Goal: Information Seeking & Learning: Learn about a topic

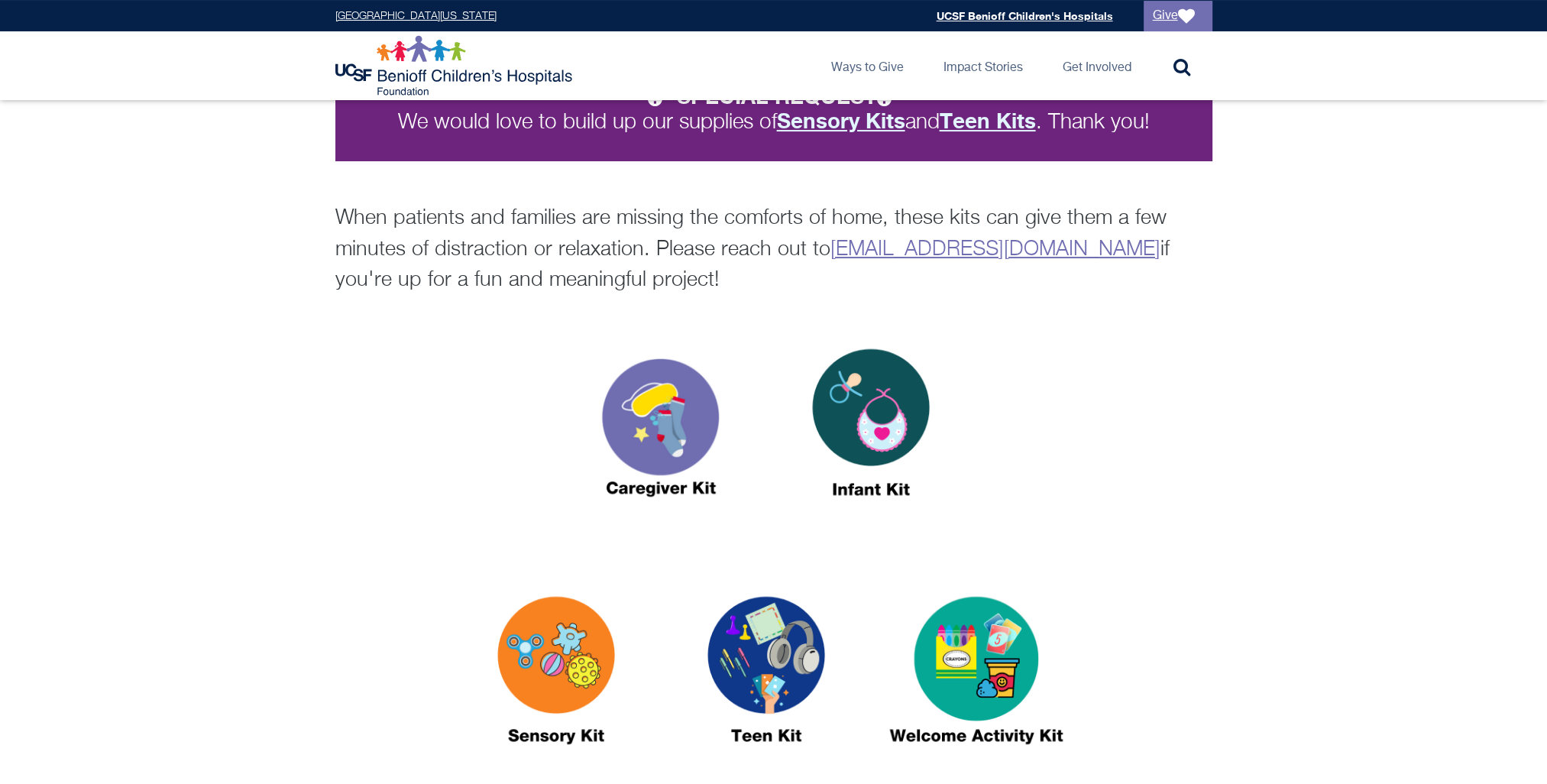
scroll to position [382, 0]
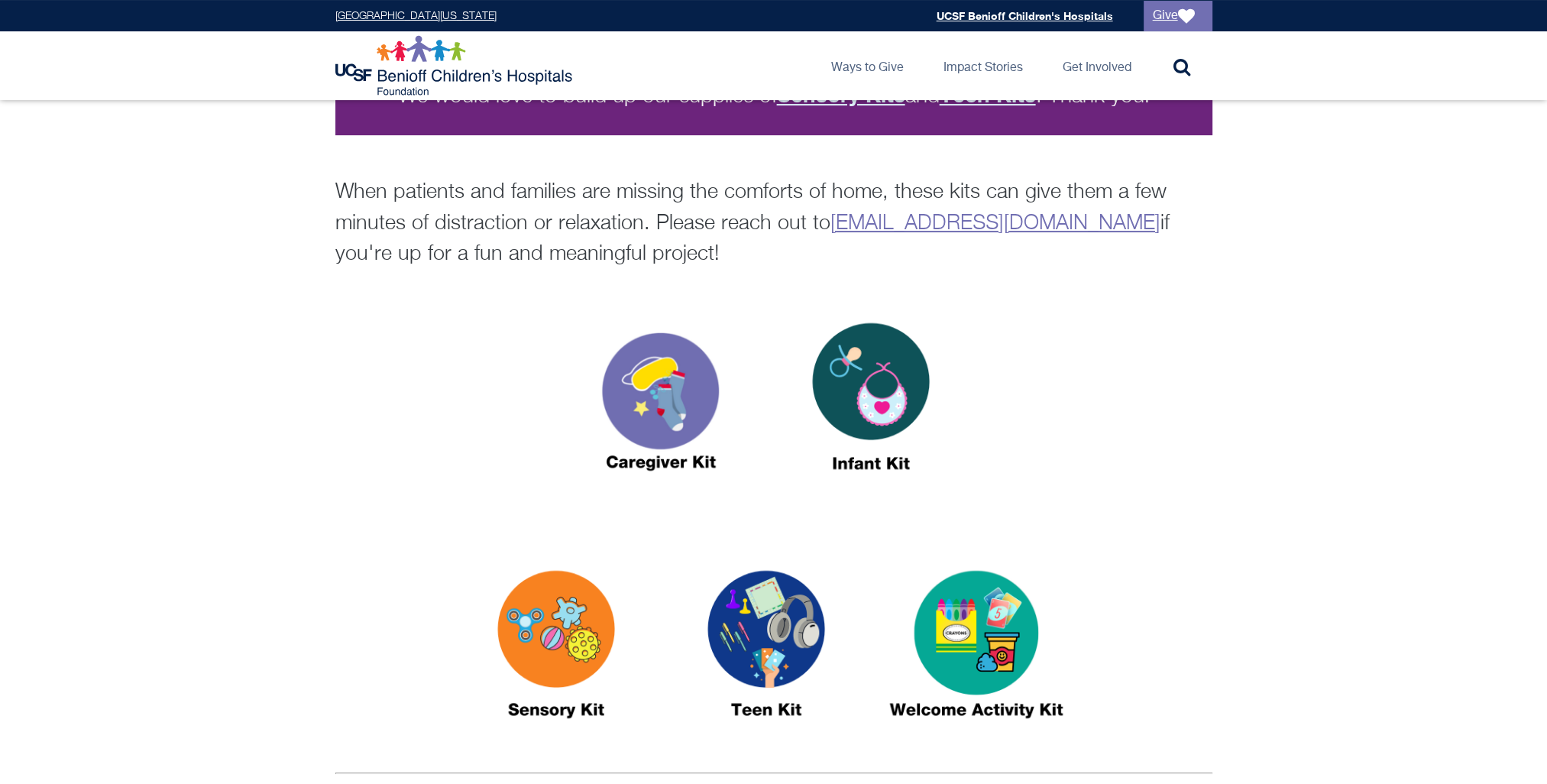
click at [855, 421] on img at bounding box center [871, 403] width 191 height 220
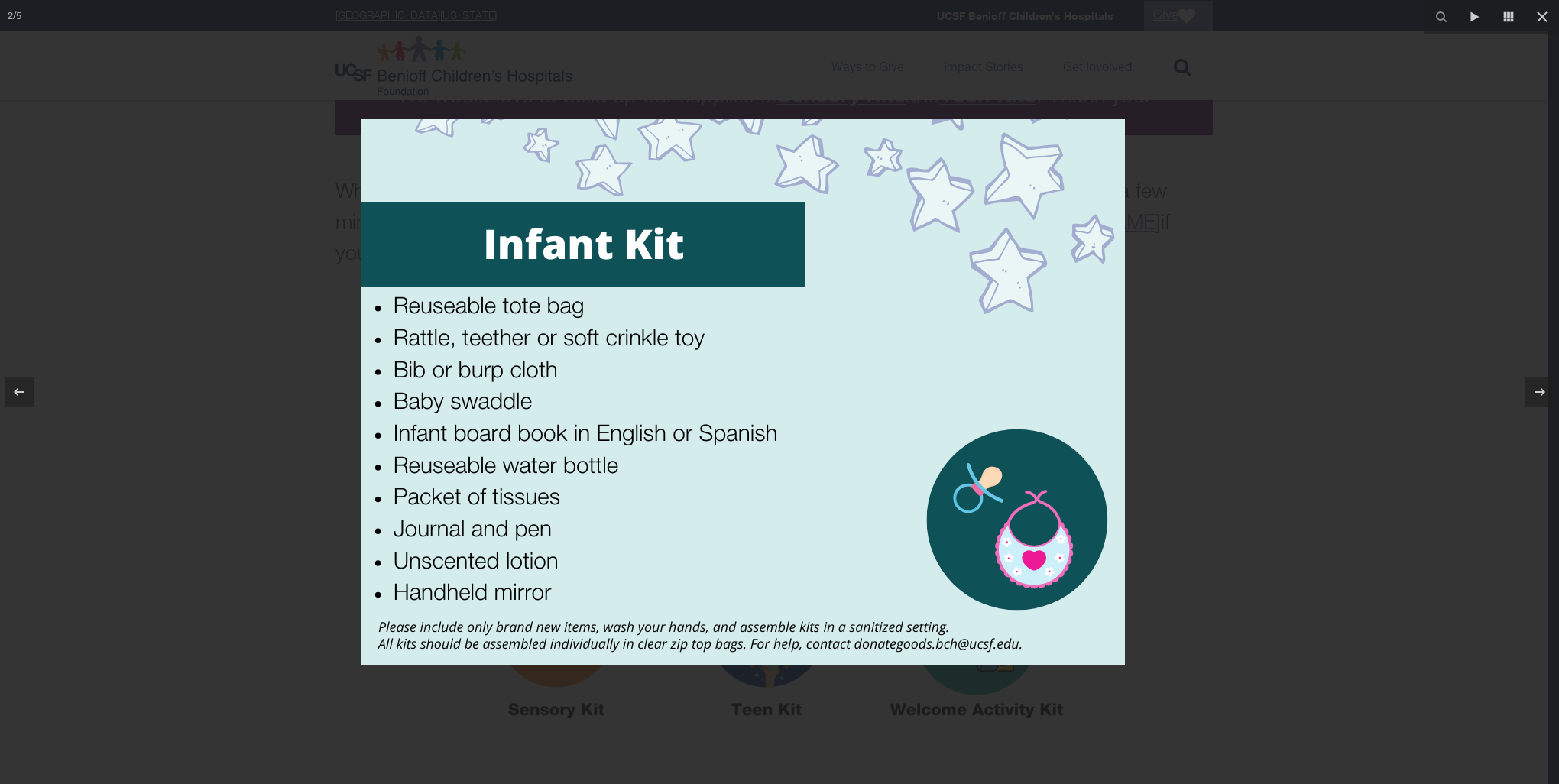
drag, startPoint x: 441, startPoint y: 306, endPoint x: 412, endPoint y: 313, distance: 29.8
click at [412, 313] on img at bounding box center [743, 392] width 764 height 545
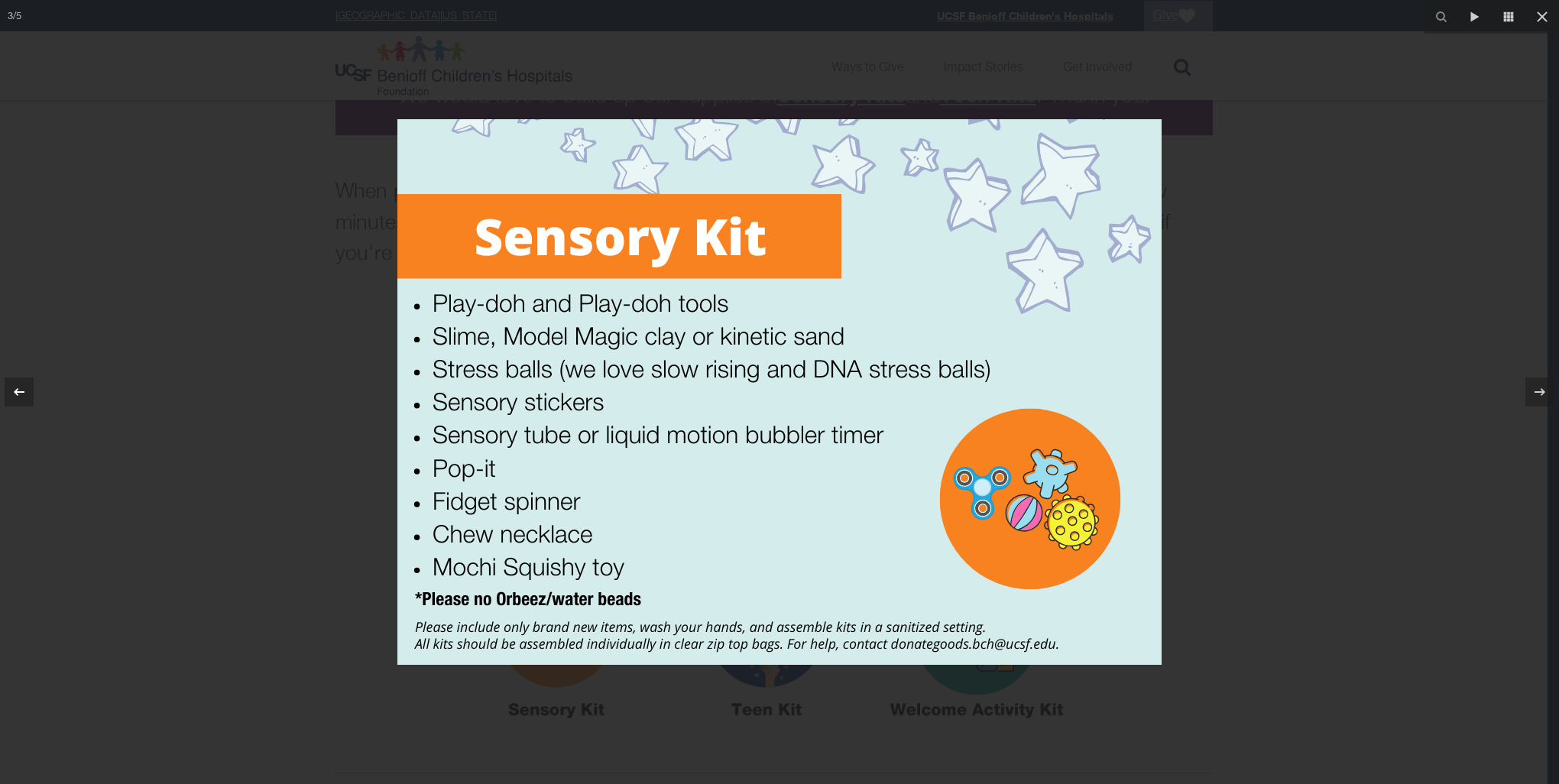
click at [25, 391] on icon at bounding box center [18, 392] width 18 height 18
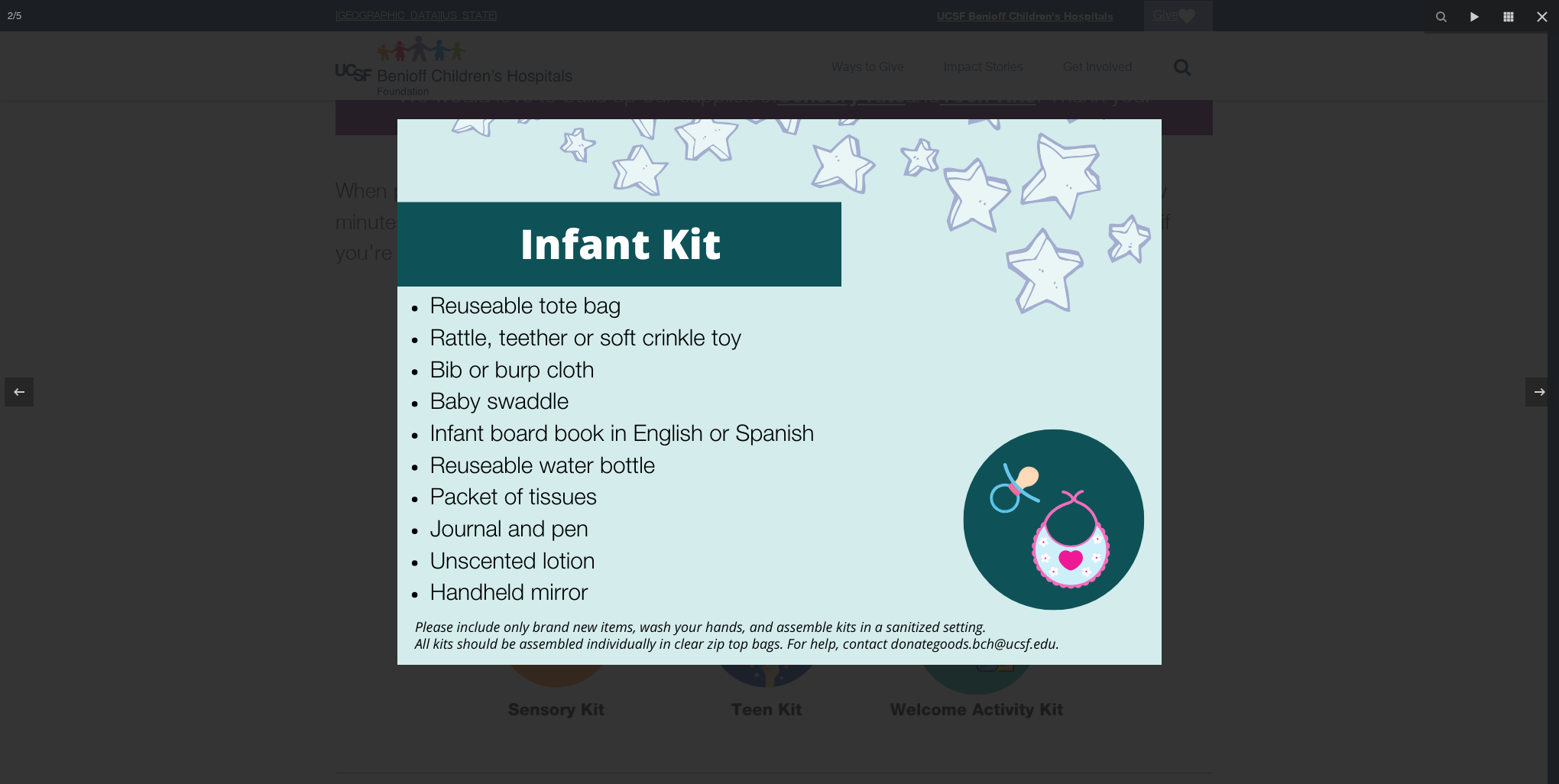
click at [138, 111] on div at bounding box center [779, 392] width 1559 height 784
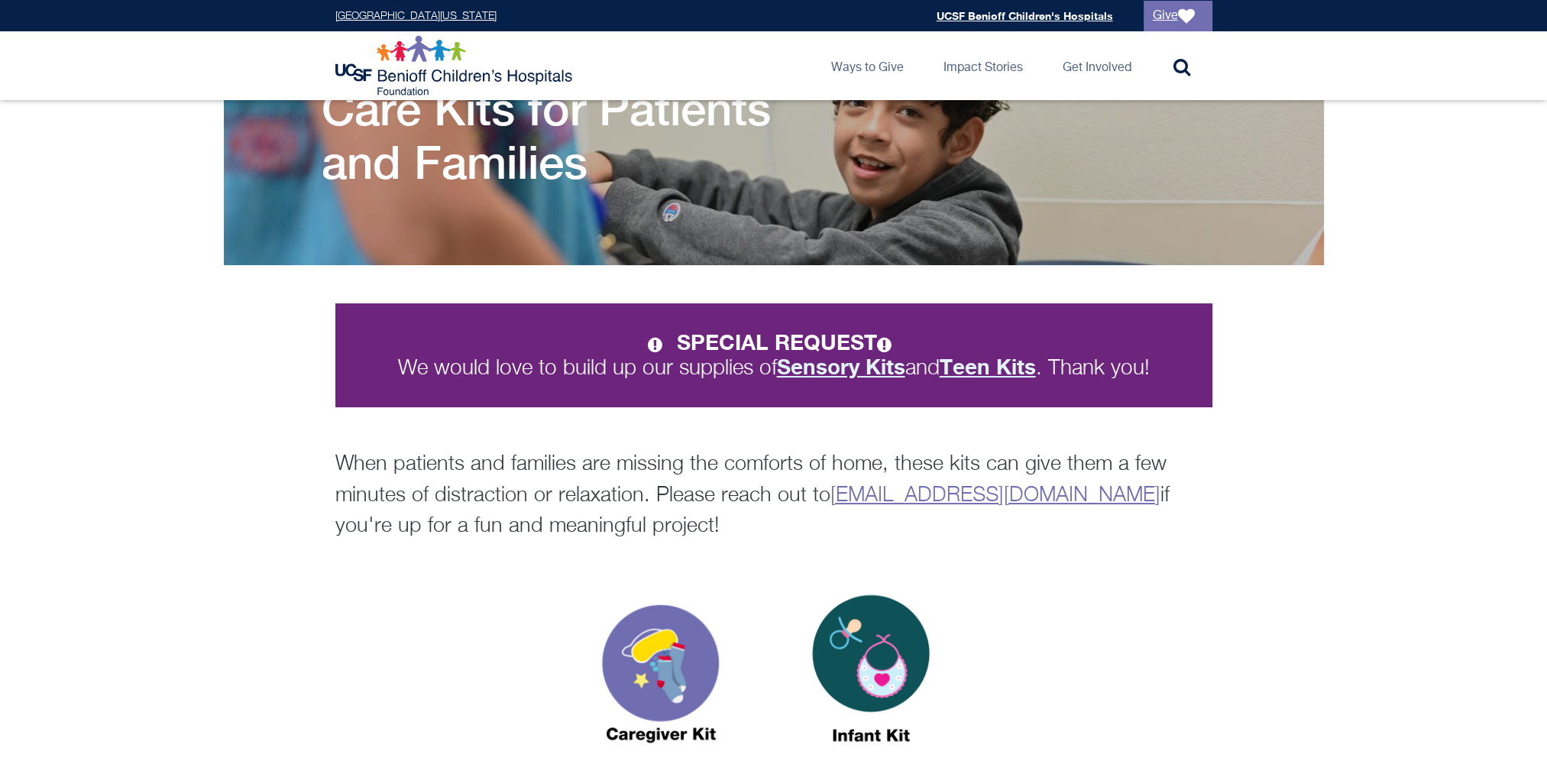
scroll to position [76, 0]
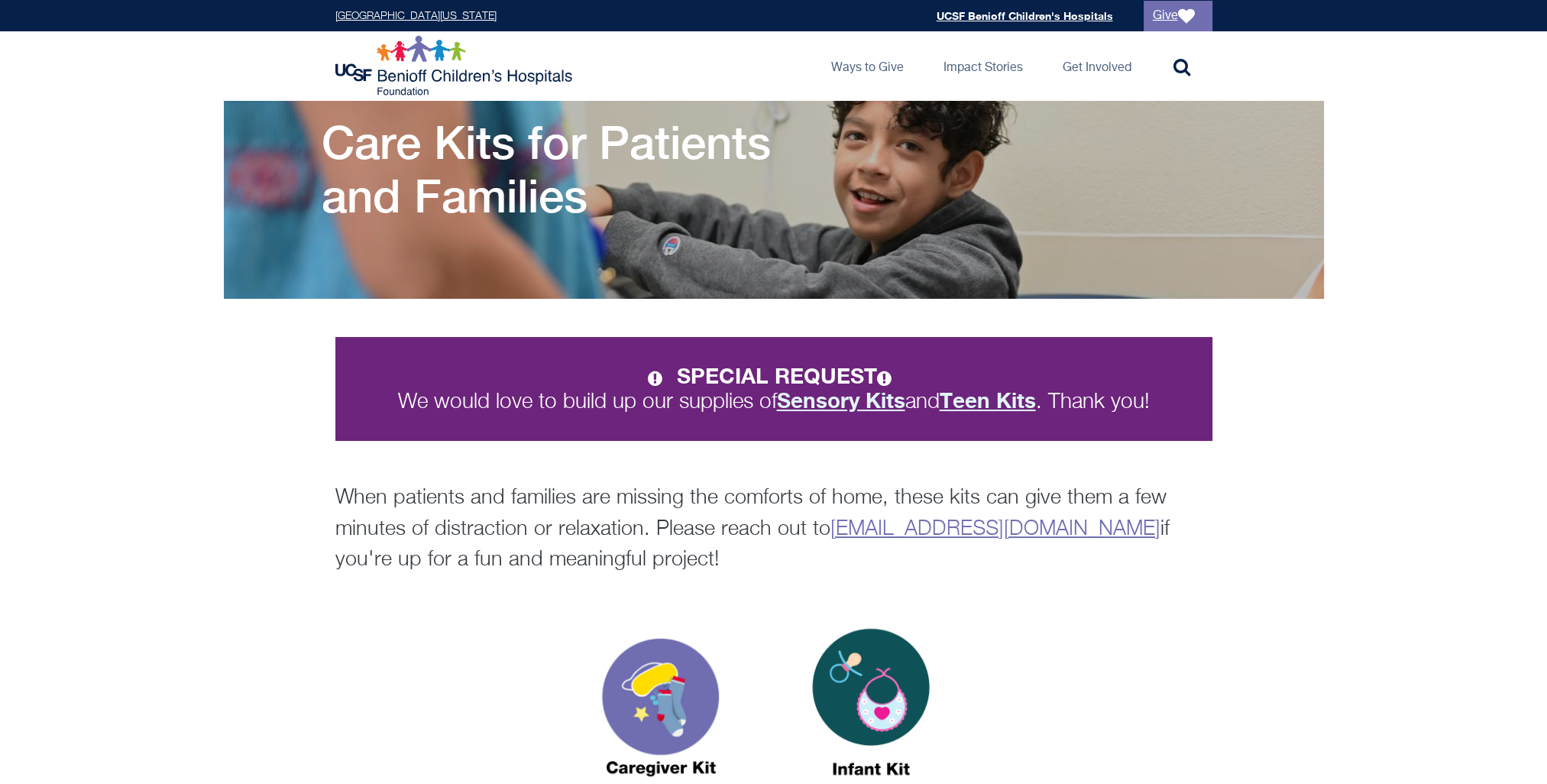
click at [855, 447] on div "SPECIAL REQUEST We would love to build up our supplies of Sensory Kits and Teen…" at bounding box center [774, 437] width 1547 height 277
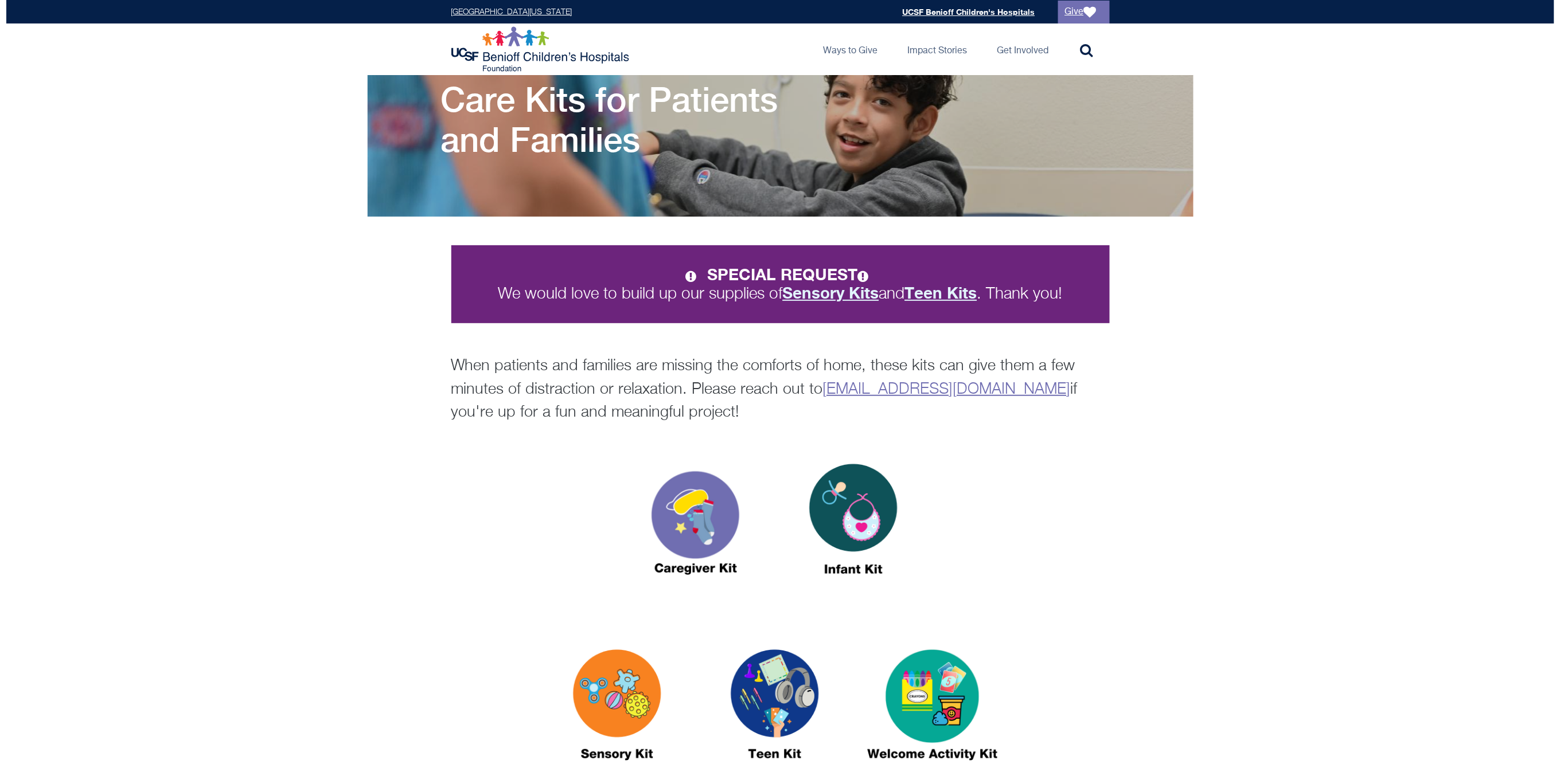
scroll to position [38, 0]
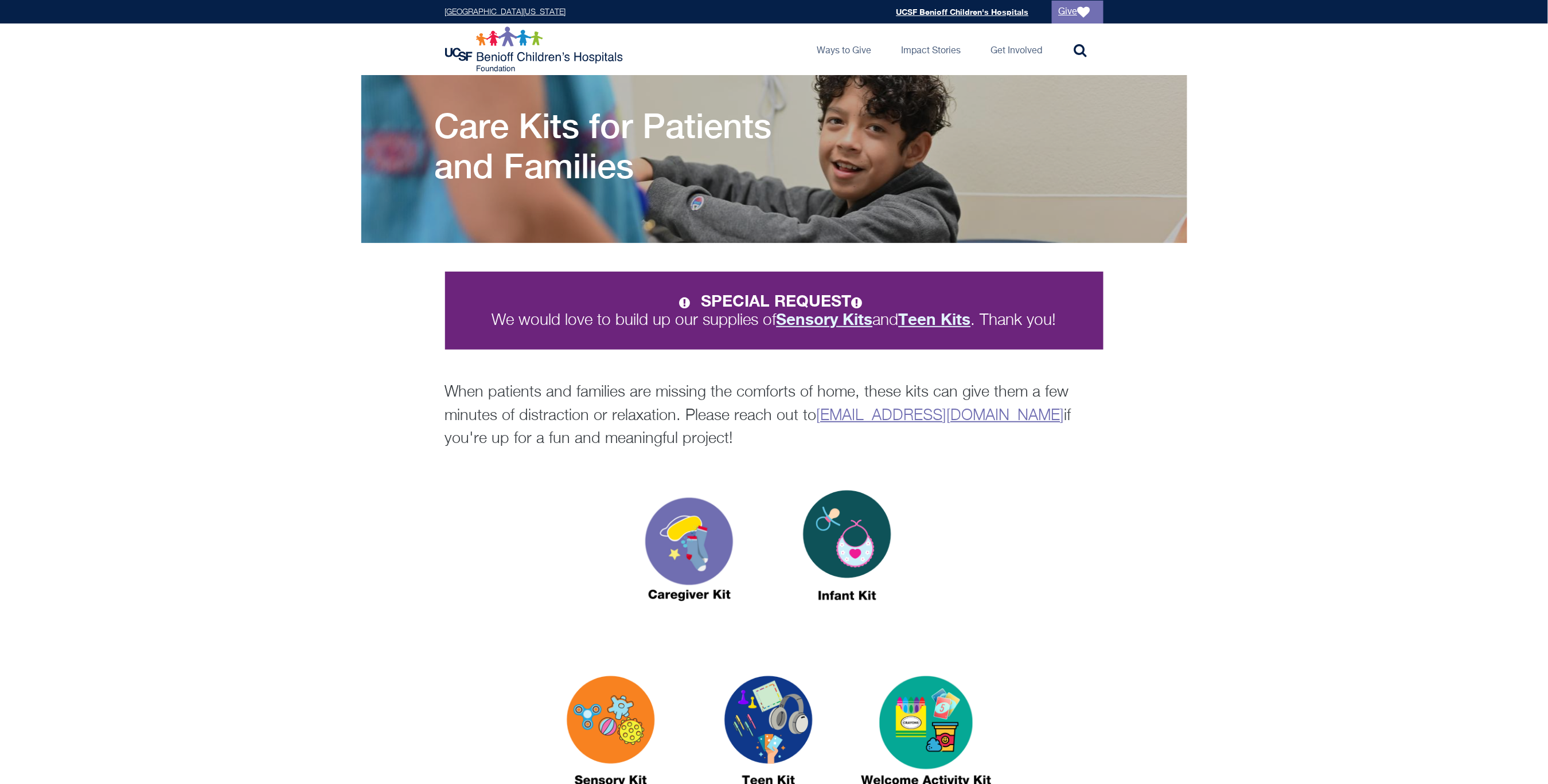
click at [465, 335] on div at bounding box center [774, 739] width 658 height 169
click at [642, 335] on img at bounding box center [847, 551] width 144 height 165
